Goal: Check status

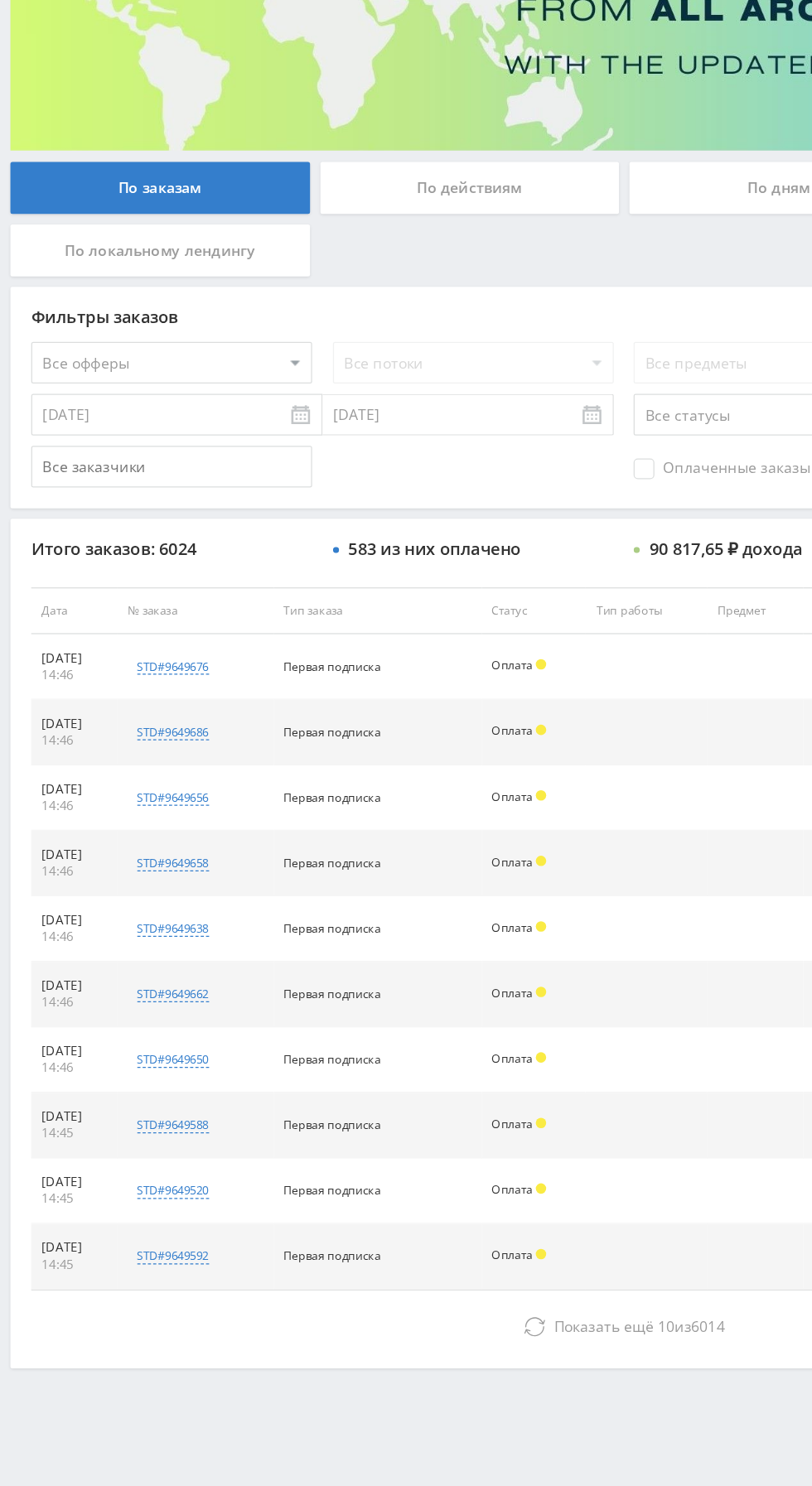
click at [325, 1274] on button "Показать ещё 10 из 6014" at bounding box center [496, 1266] width 944 height 33
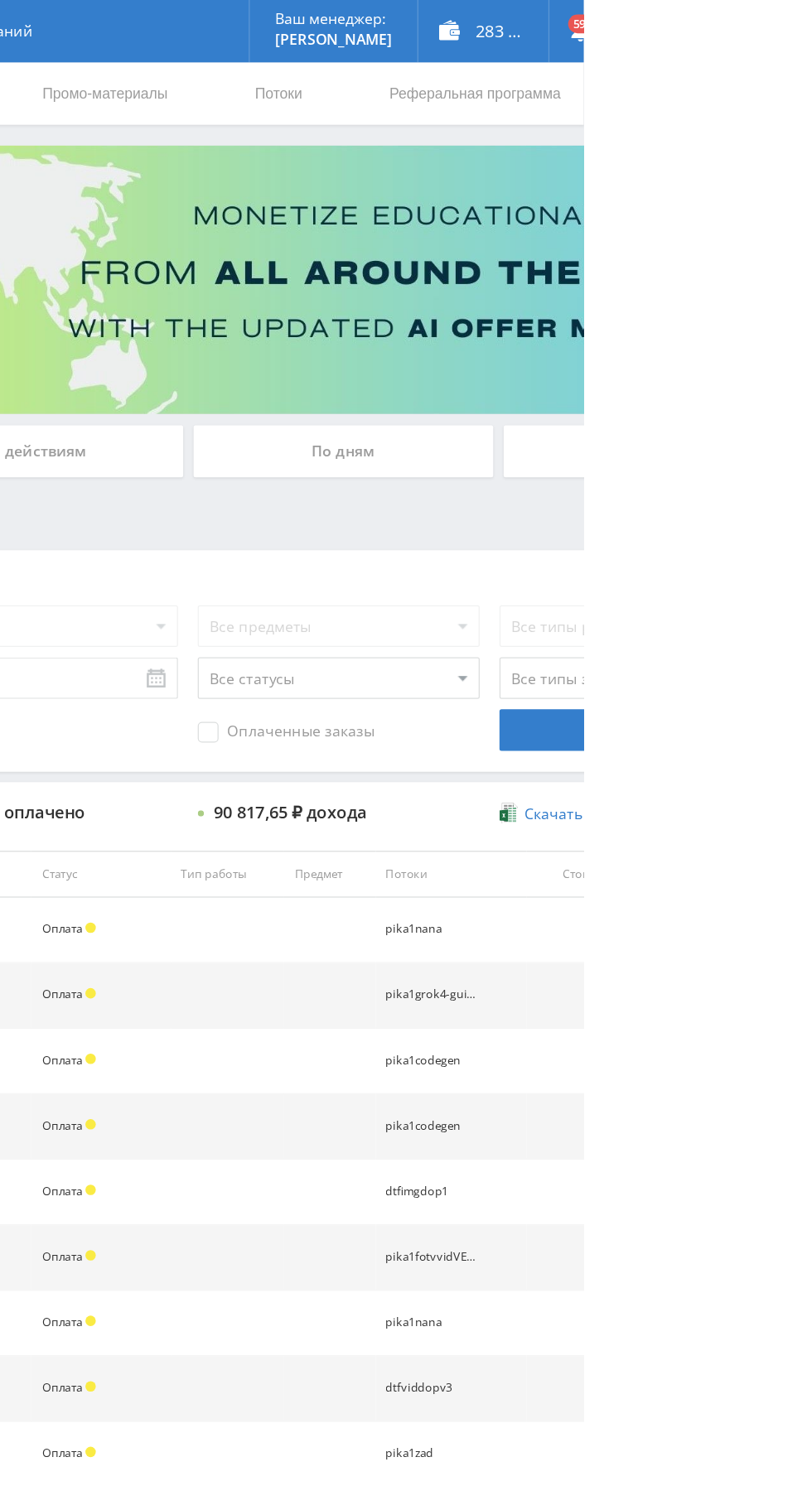
click at [570, 365] on div "По дням" at bounding box center [620, 359] width 239 height 41
click at [0, 0] on input "По дням" at bounding box center [0, 0] width 0 height 0
